Goal: Find specific page/section: Find specific page/section

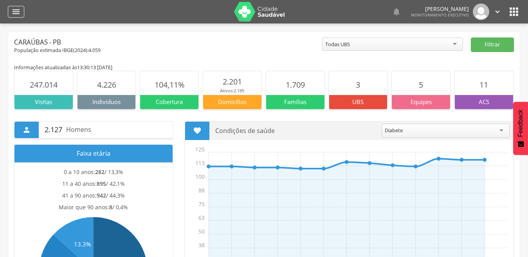
click at [13, 16] on div "" at bounding box center [16, 12] width 16 height 12
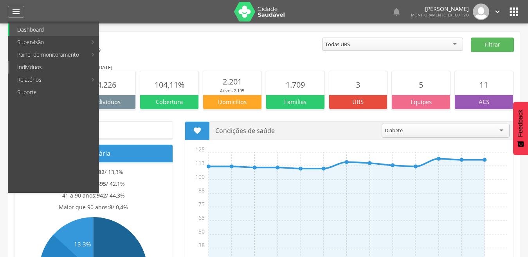
click at [23, 68] on link "Indivíduos" at bounding box center [53, 67] width 89 height 13
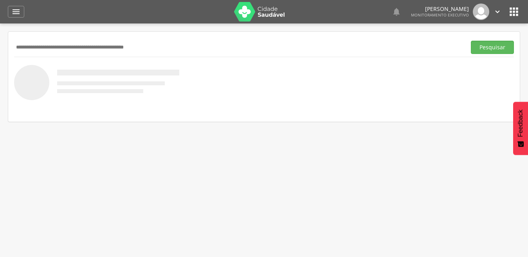
click at [73, 47] on input "text" at bounding box center [238, 47] width 449 height 13
click at [471, 41] on button "Pesquisar" at bounding box center [492, 47] width 43 height 13
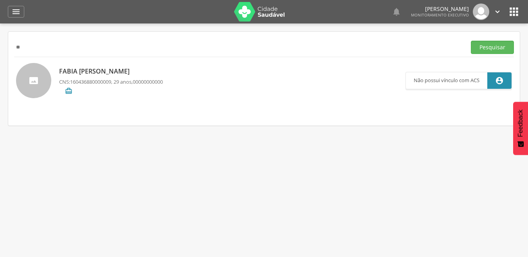
type input "*"
click at [471, 41] on button "Pesquisar" at bounding box center [492, 47] width 43 height 13
drag, startPoint x: 89, startPoint y: 51, endPoint x: 0, endPoint y: 48, distance: 88.8
click at [0, 48] on div " Supervisão  Distritos  Ubs Coordenador: - Caraúbas / [GEOGRAPHIC_DATA] Inte…" at bounding box center [264, 151] width 528 height 257
type input "******"
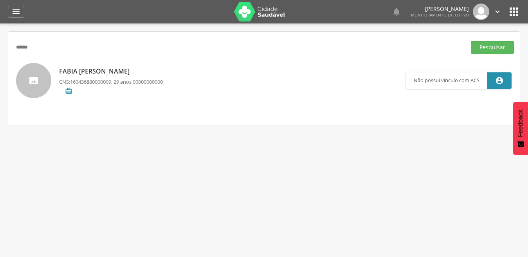
click at [471, 41] on button "Pesquisar" at bounding box center [492, 47] width 43 height 13
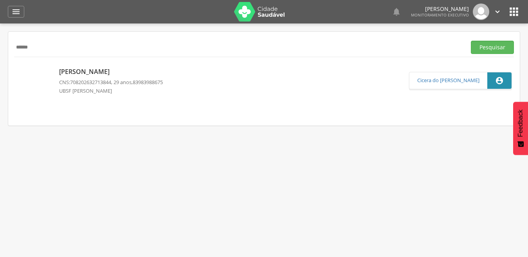
click at [99, 70] on p "[PERSON_NAME]" at bounding box center [111, 71] width 104 height 9
type input "**********"
